Goal: Information Seeking & Learning: Learn about a topic

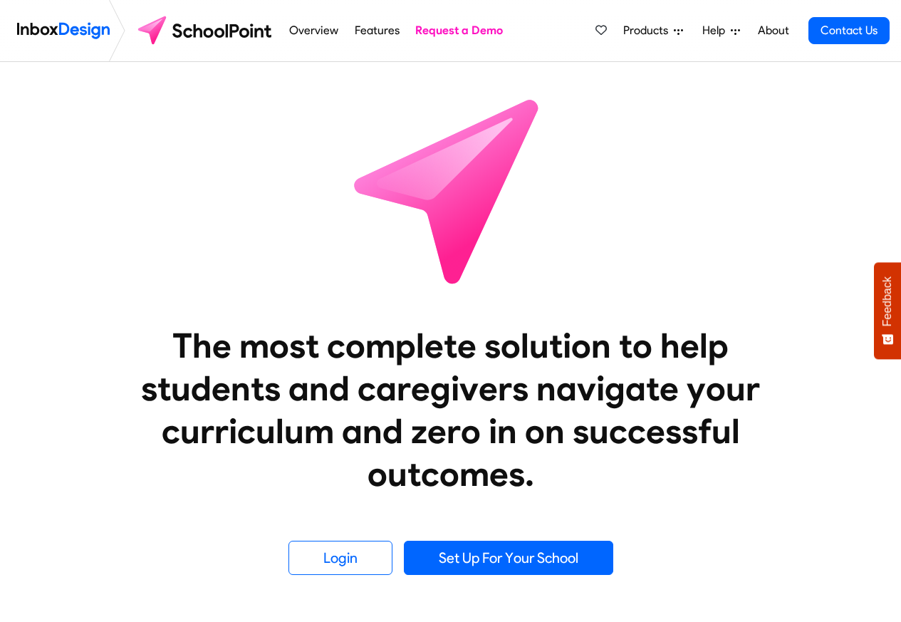
click at [652, 35] on span "Products" at bounding box center [648, 30] width 51 height 17
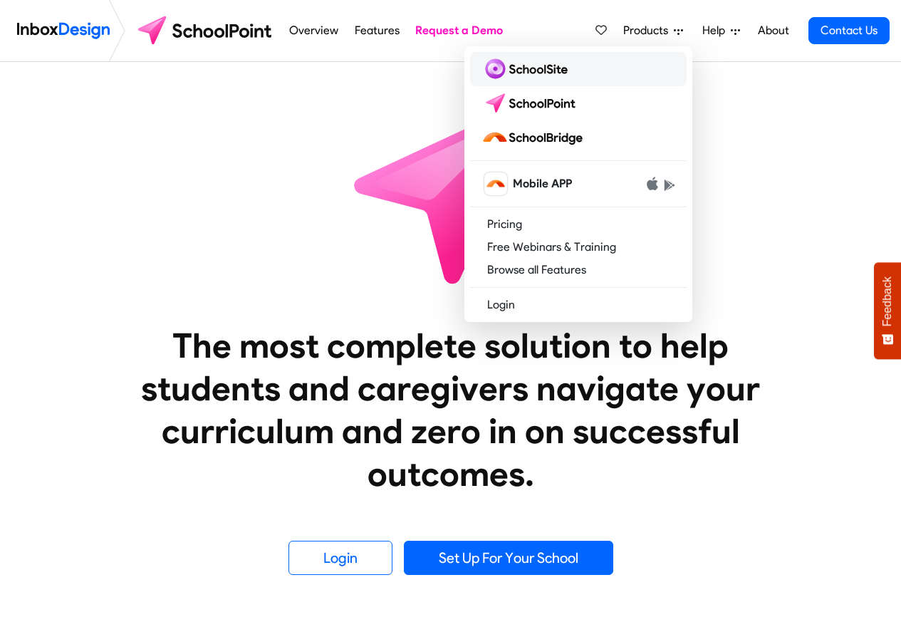
click at [524, 70] on img at bounding box center [527, 69] width 92 height 23
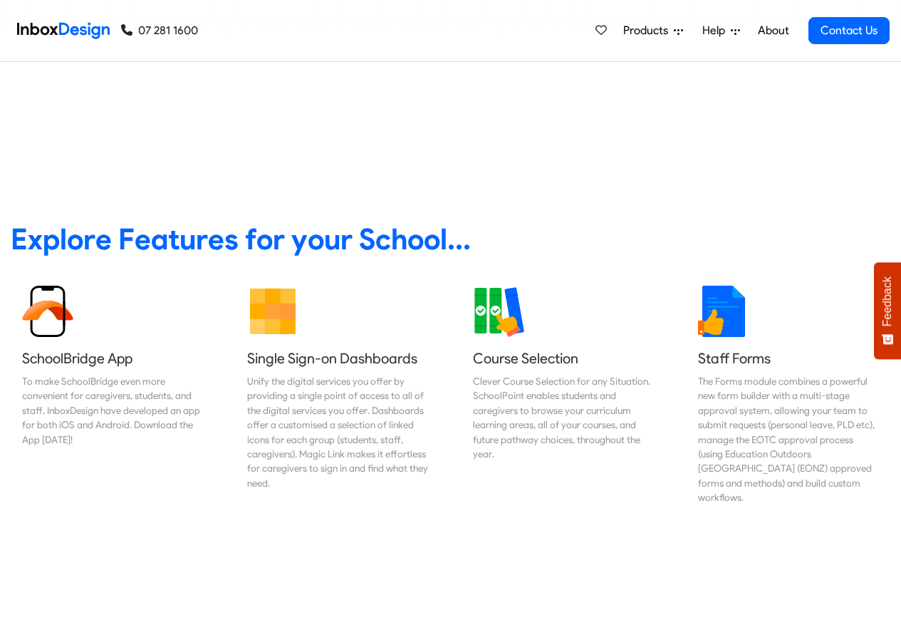
scroll to position [598, 0]
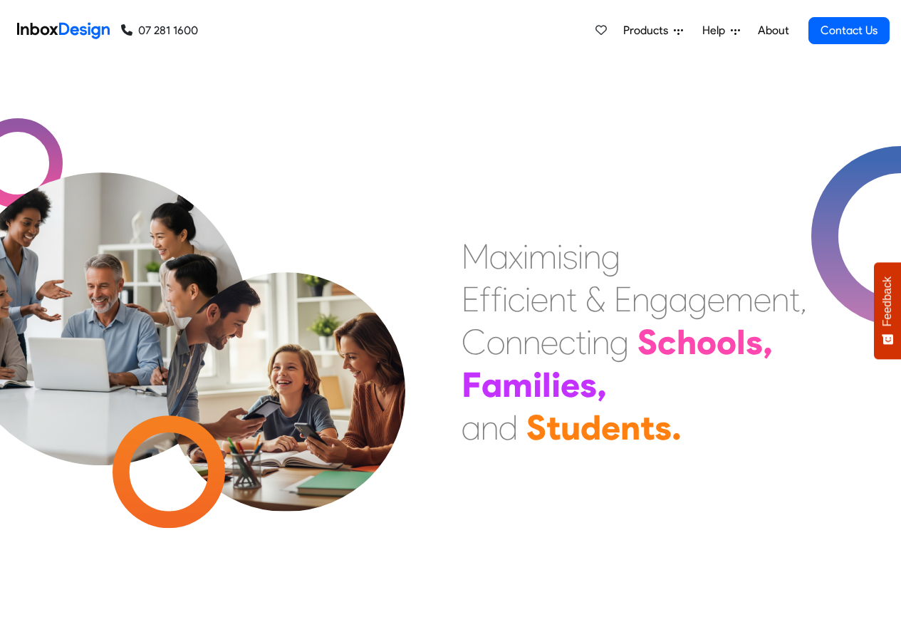
click at [673, 34] on span "Products" at bounding box center [648, 30] width 51 height 17
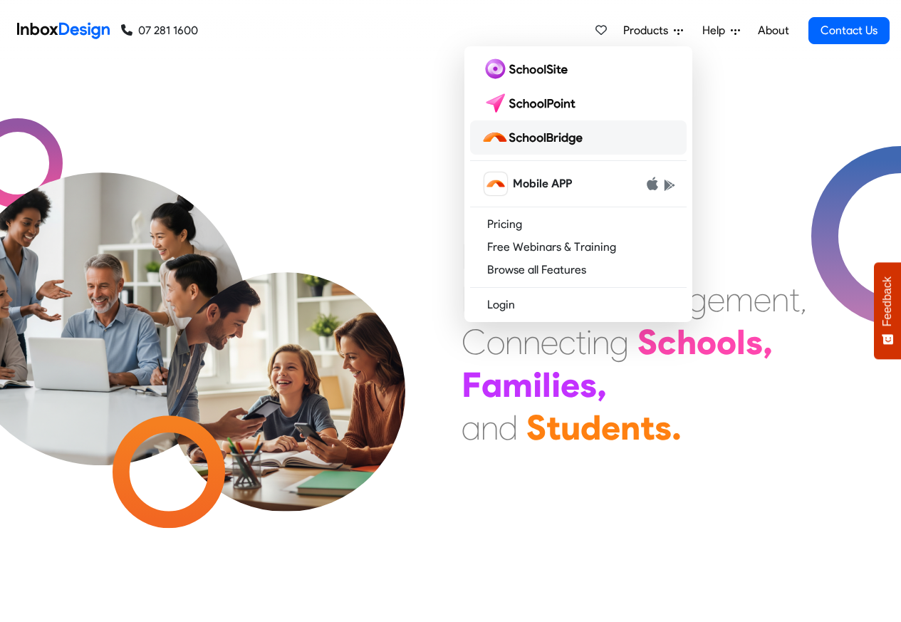
click at [536, 137] on img at bounding box center [534, 137] width 107 height 23
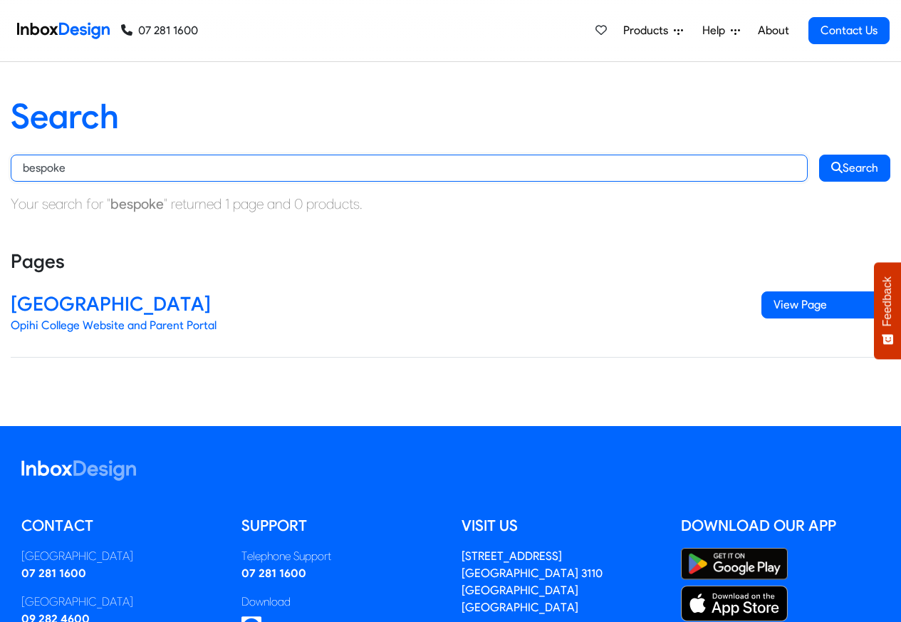
click at [412, 172] on input "bespoke" at bounding box center [409, 168] width 797 height 27
paste input "program"
type input "program"
click at [819, 155] on button "Search" at bounding box center [854, 168] width 71 height 27
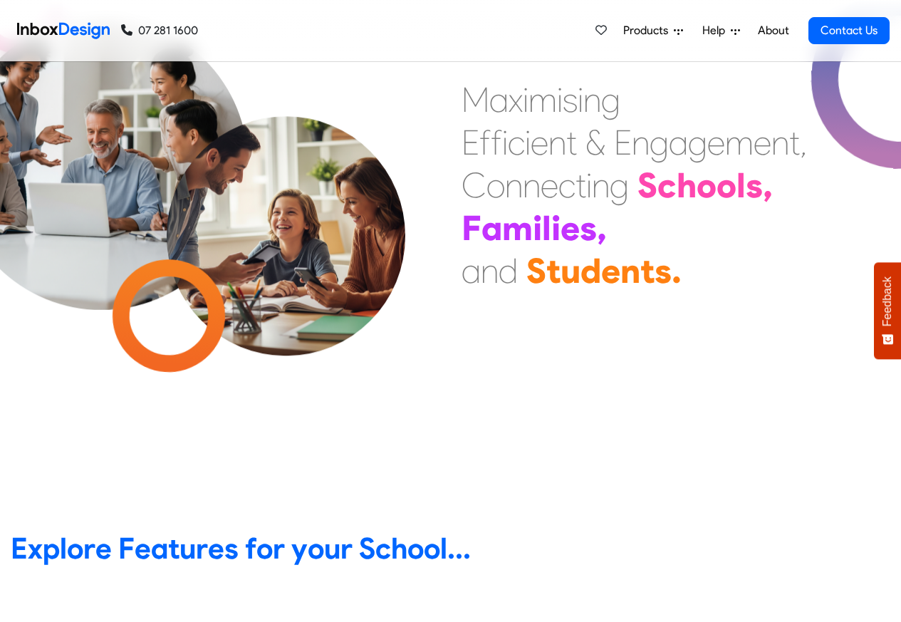
scroll to position [513, 0]
